Goal: Navigation & Orientation: Locate item on page

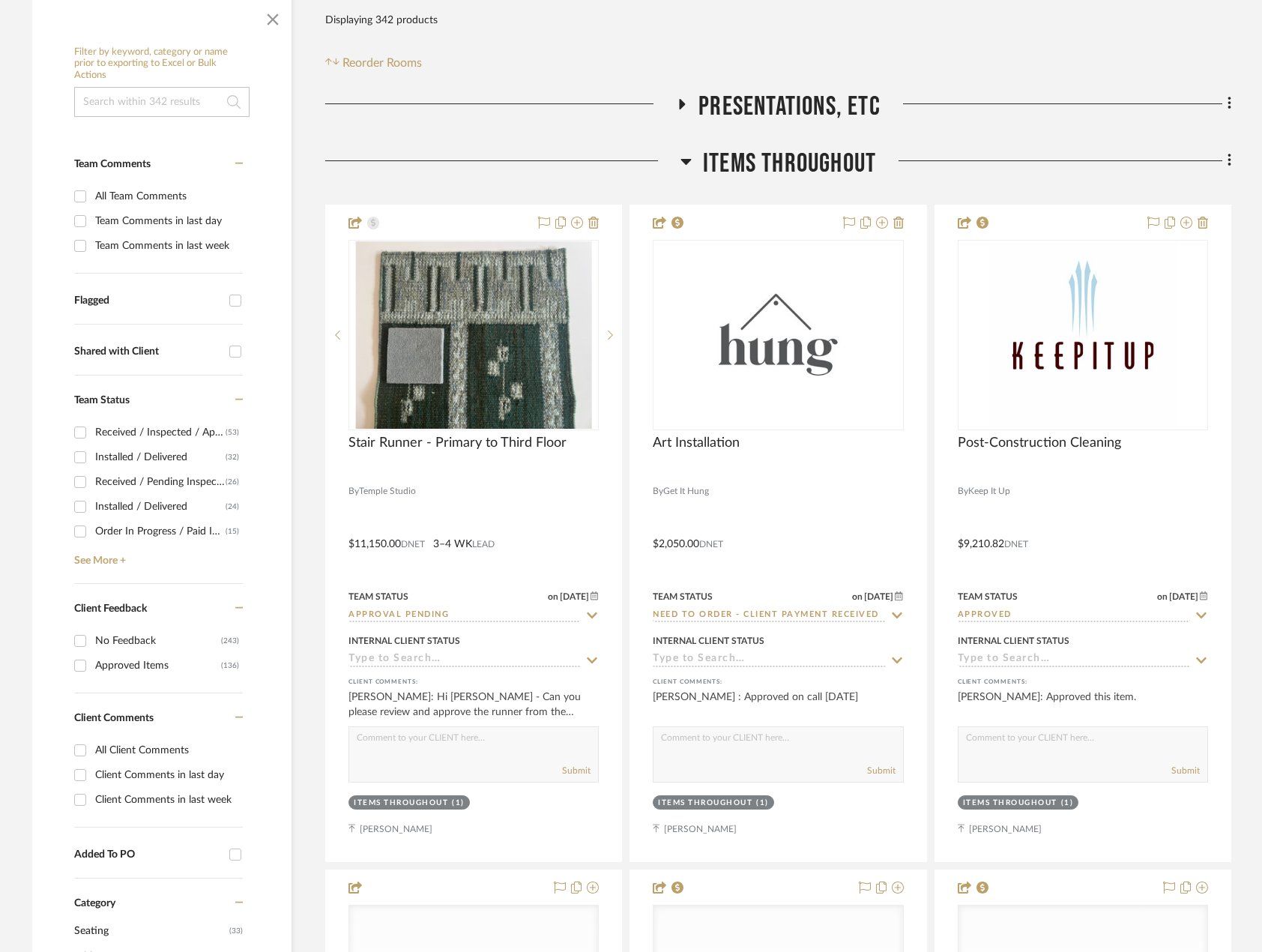
click at [494, 168] on div at bounding box center [503, 167] width 356 height 38
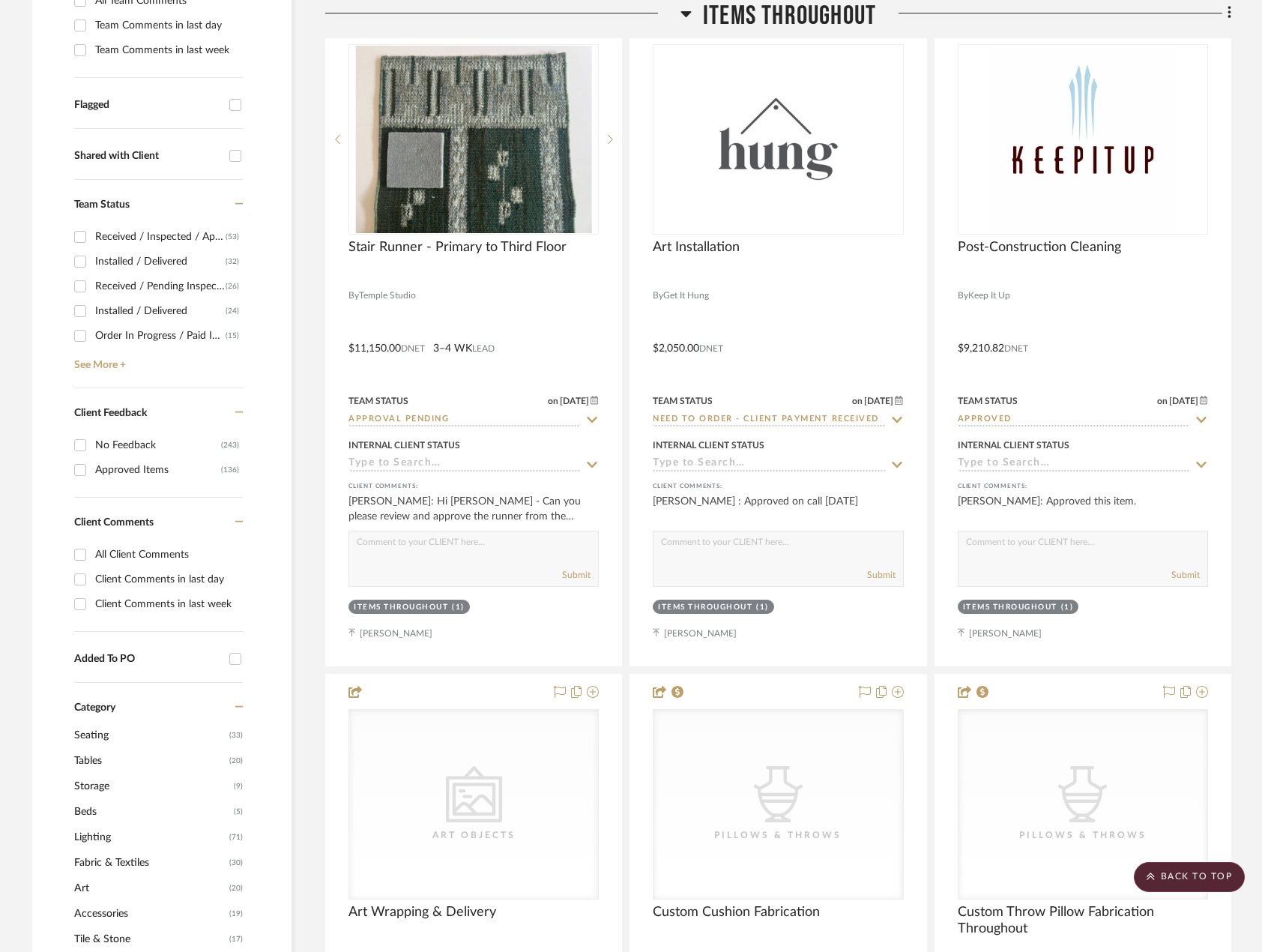
scroll to position [375, 0]
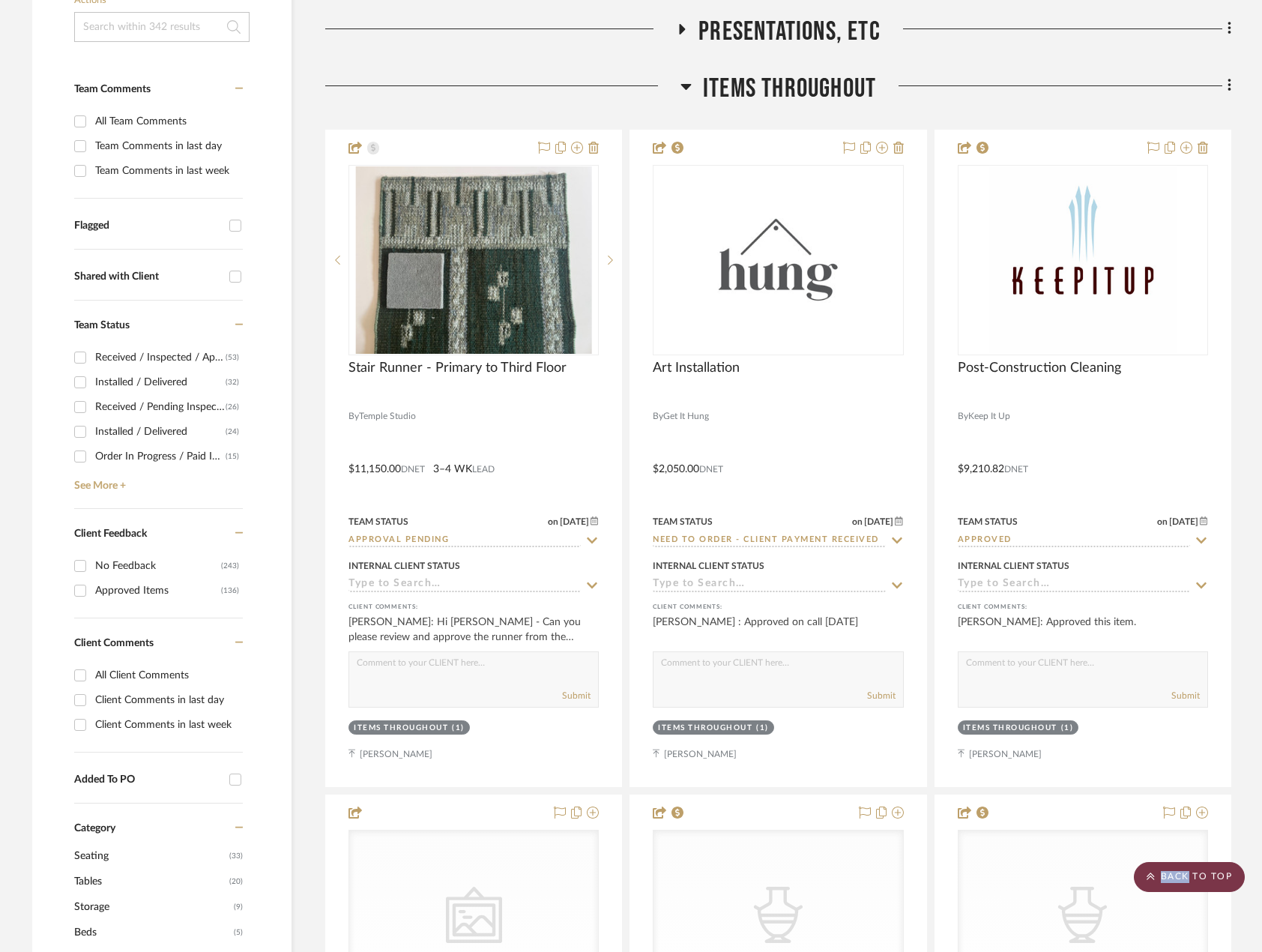
click at [1187, 880] on scroll-to-top-button "BACK TO TOP" at bounding box center [1190, 877] width 111 height 30
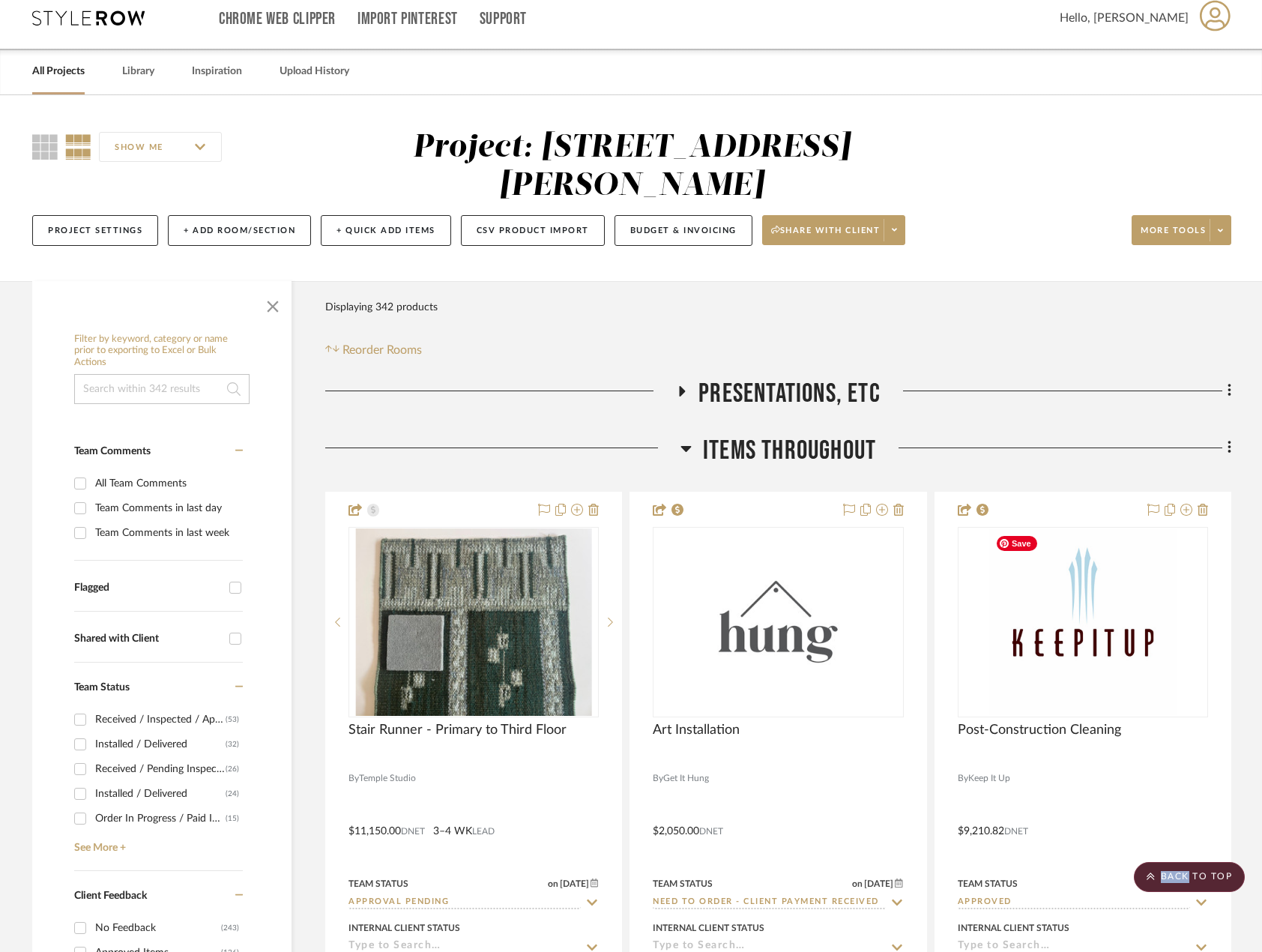
scroll to position [0, 0]
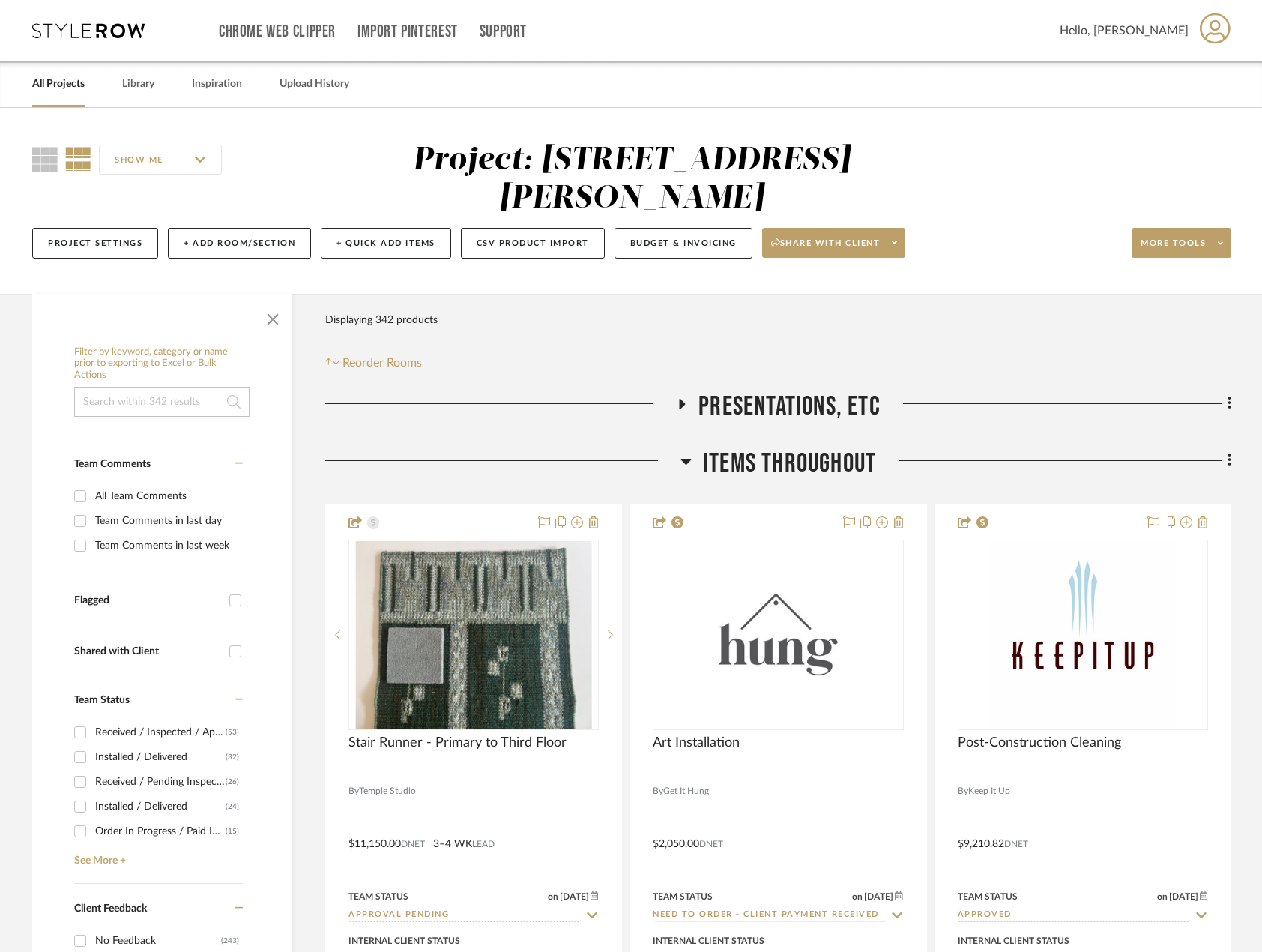
click at [729, 392] on span "Presentations, ETC" at bounding box center [790, 406] width 182 height 32
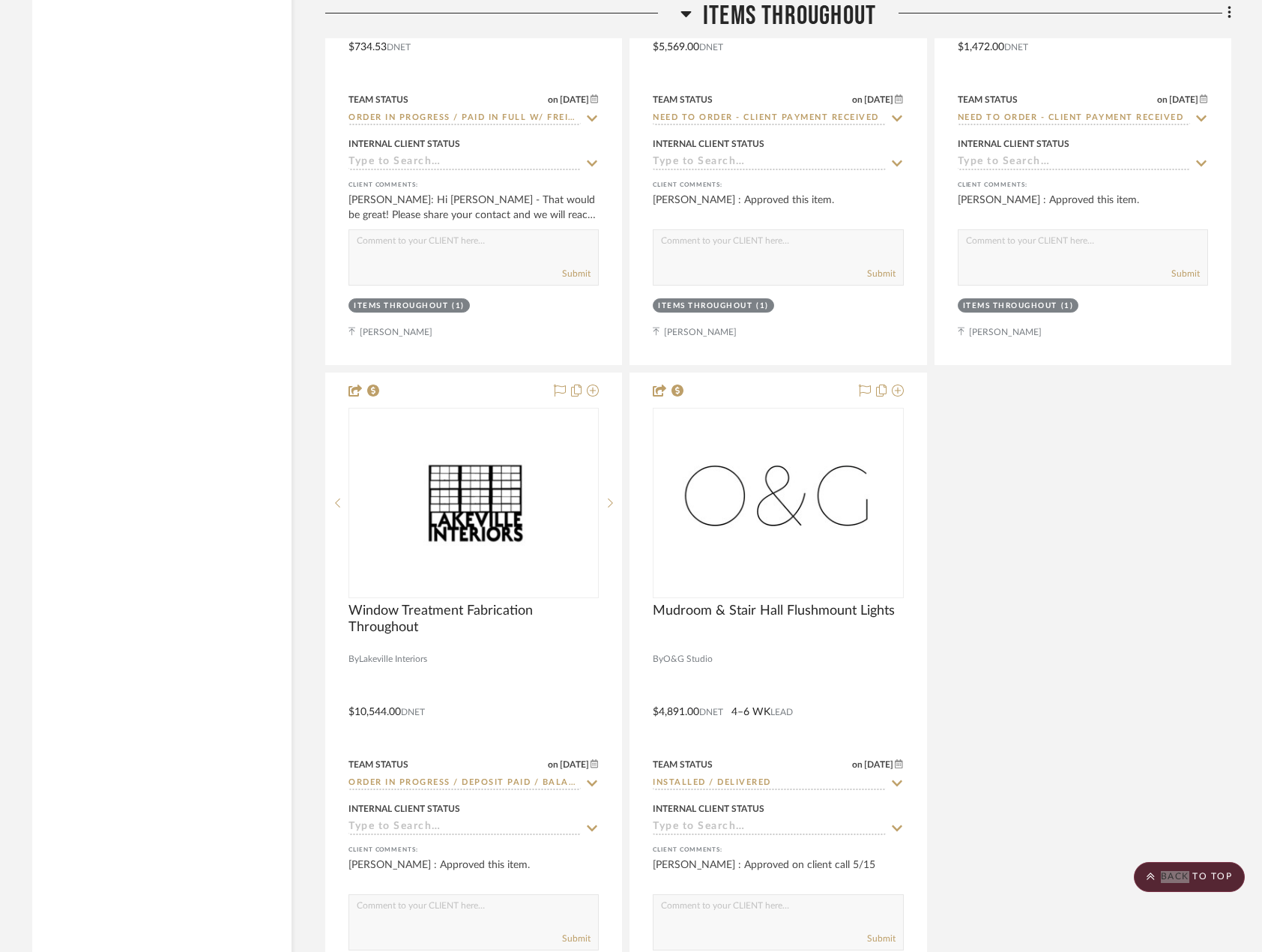
scroll to position [3973, 0]
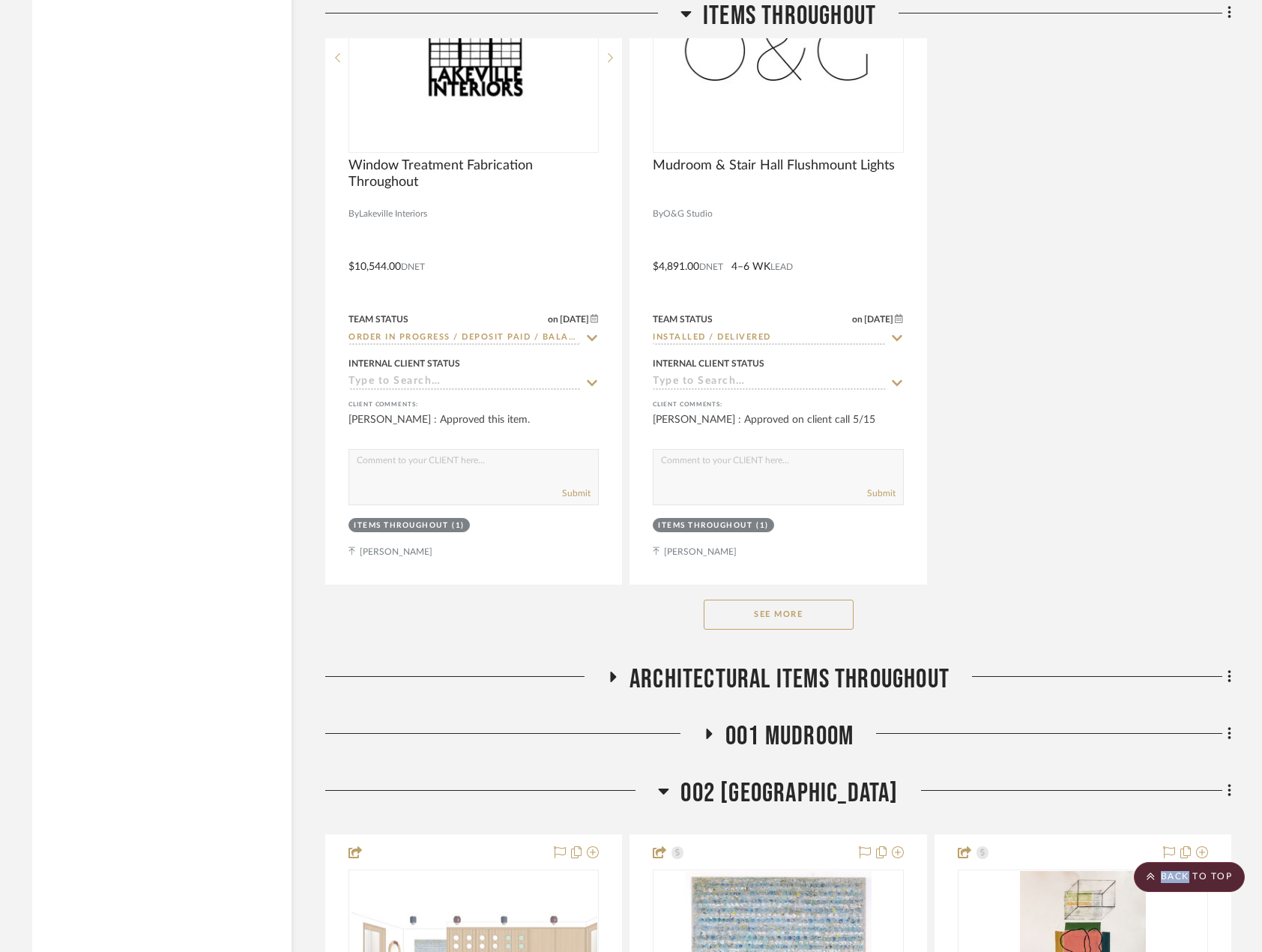
click at [845, 667] on span "Architectural Items Throughout" at bounding box center [790, 680] width 320 height 32
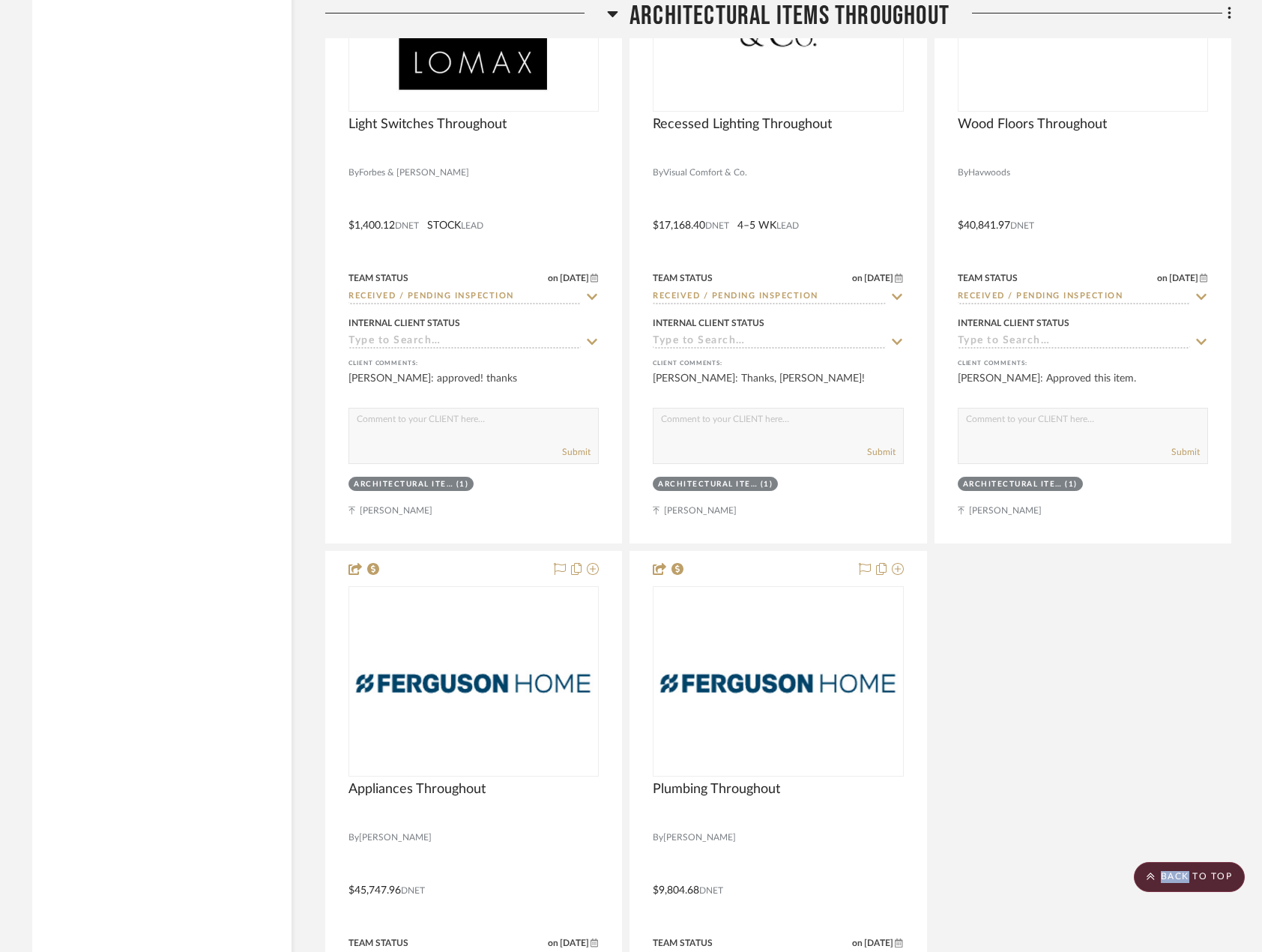
scroll to position [5998, 0]
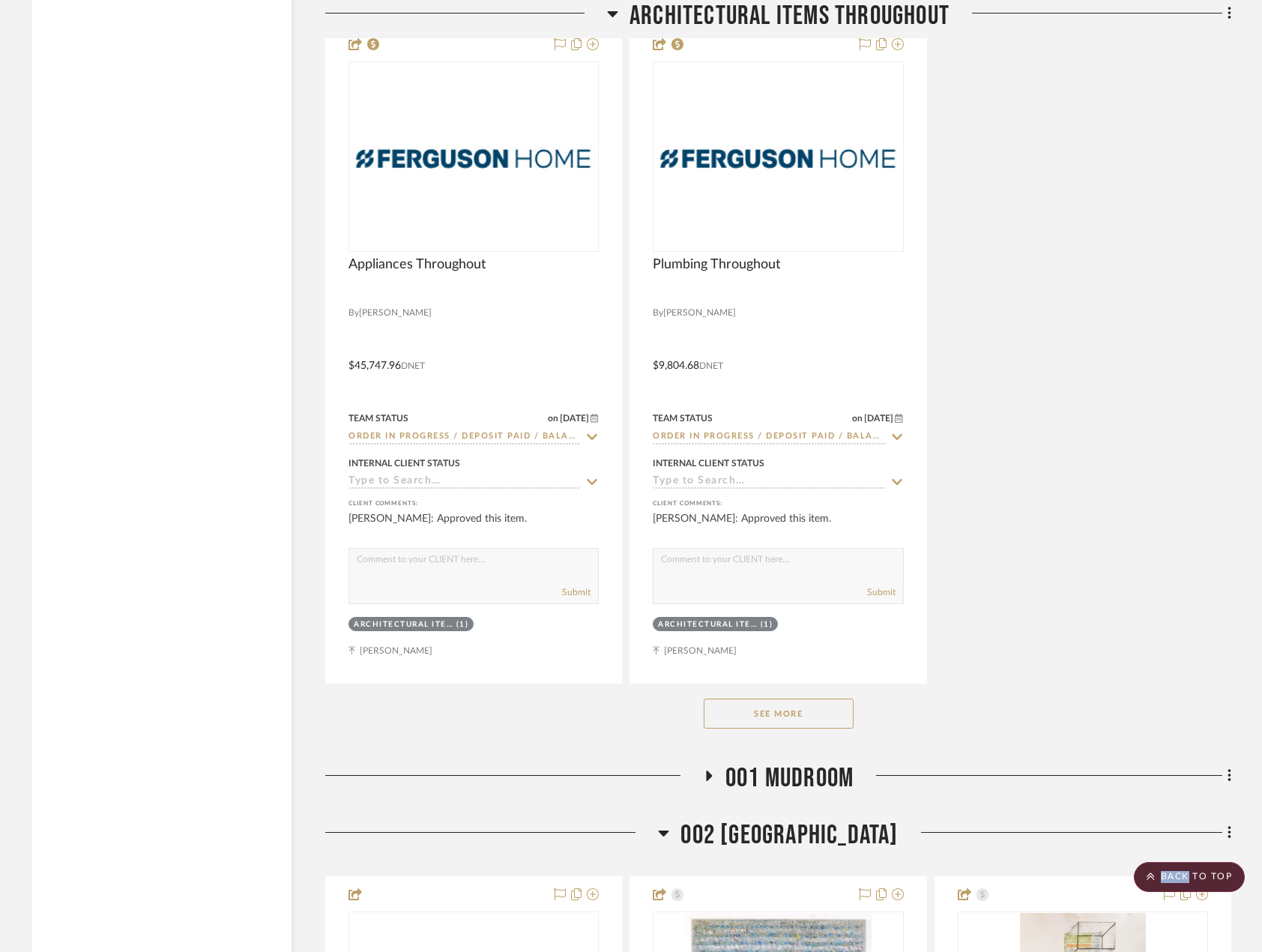
click at [820, 777] on span "001 MUDROOM" at bounding box center [790, 779] width 129 height 32
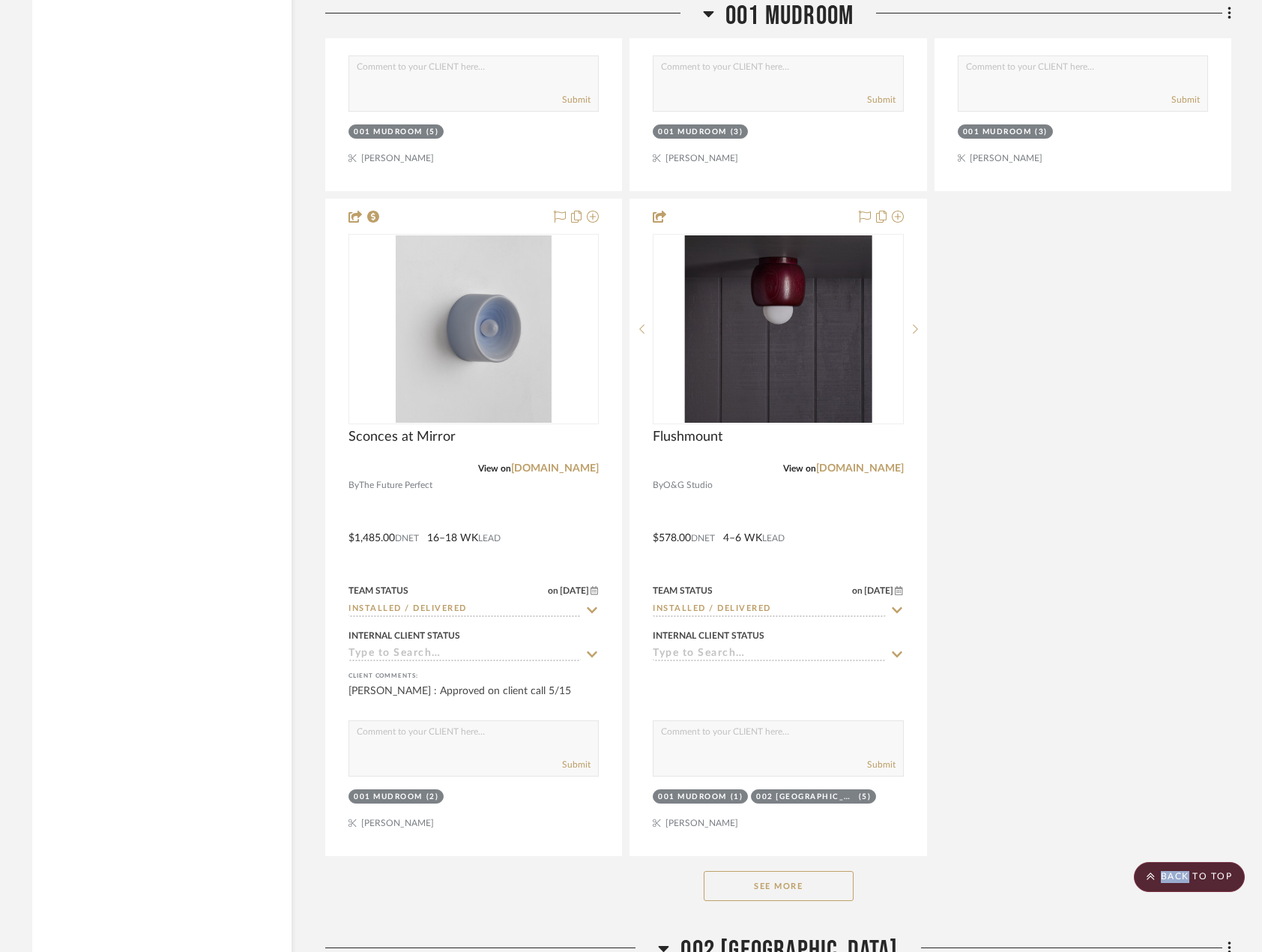
scroll to position [8396, 0]
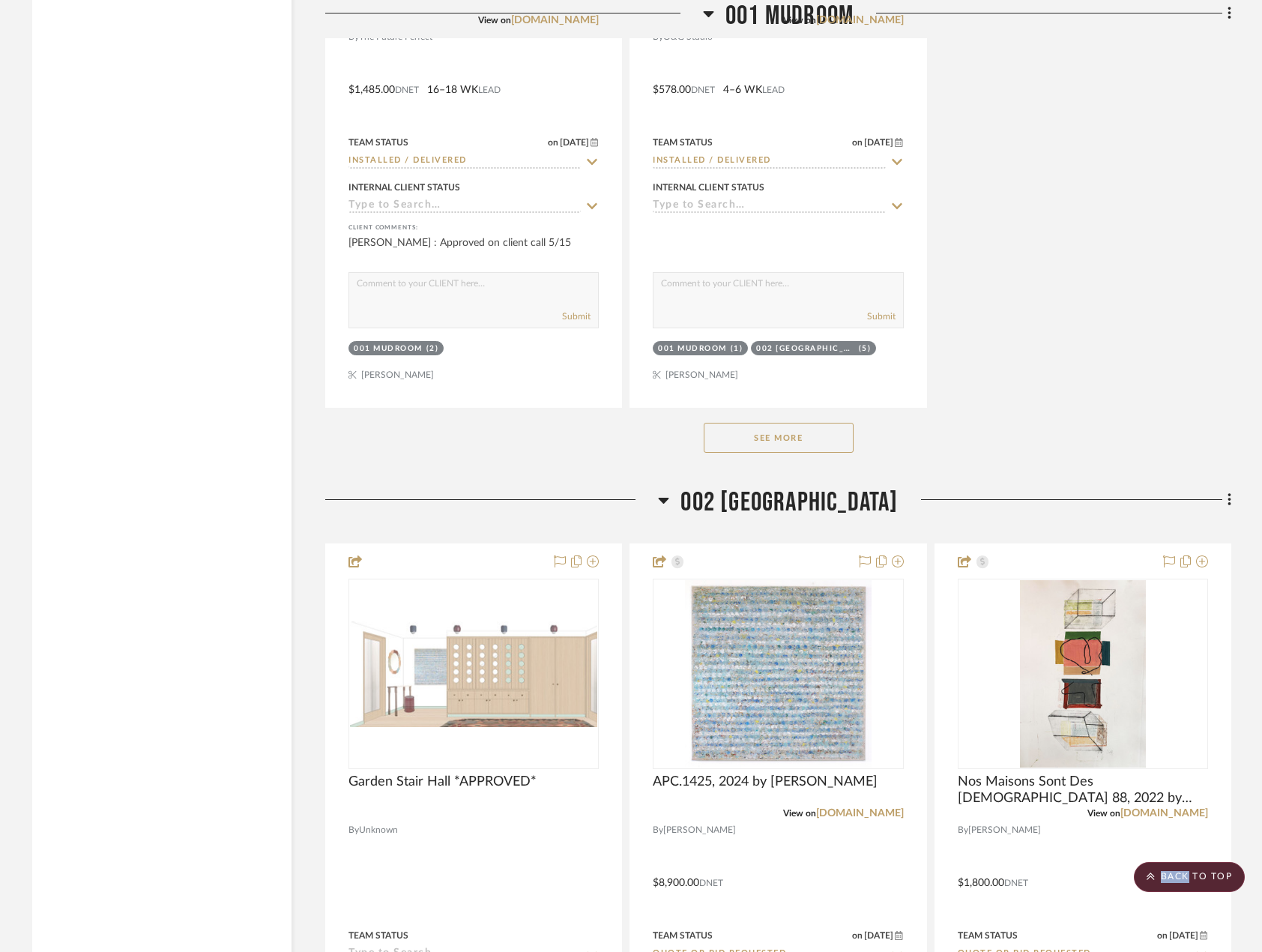
click at [779, 450] on button "See More" at bounding box center [779, 437] width 150 height 30
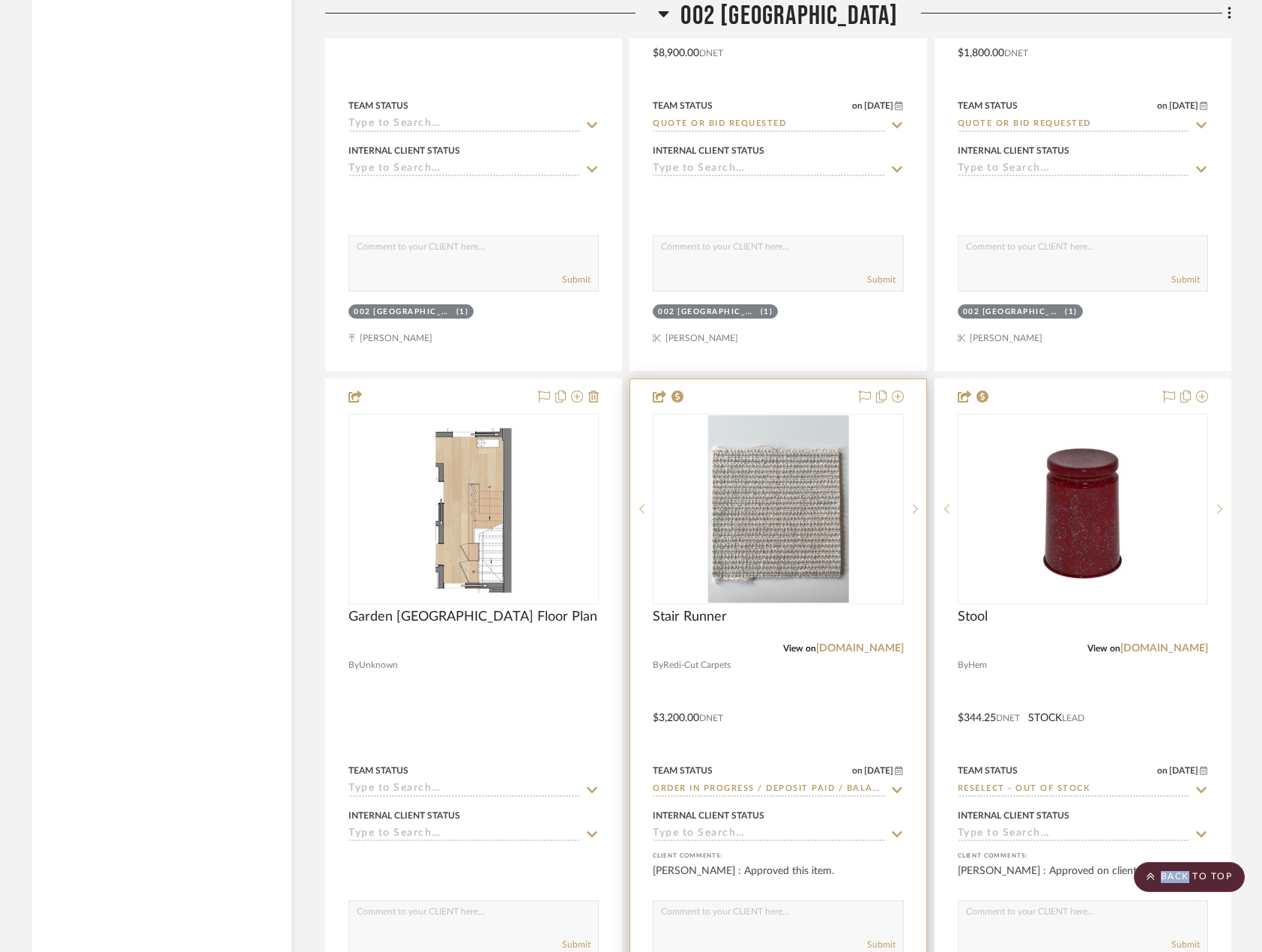
scroll to position [9896, 0]
